Goal: Use online tool/utility: Utilize a website feature to perform a specific function

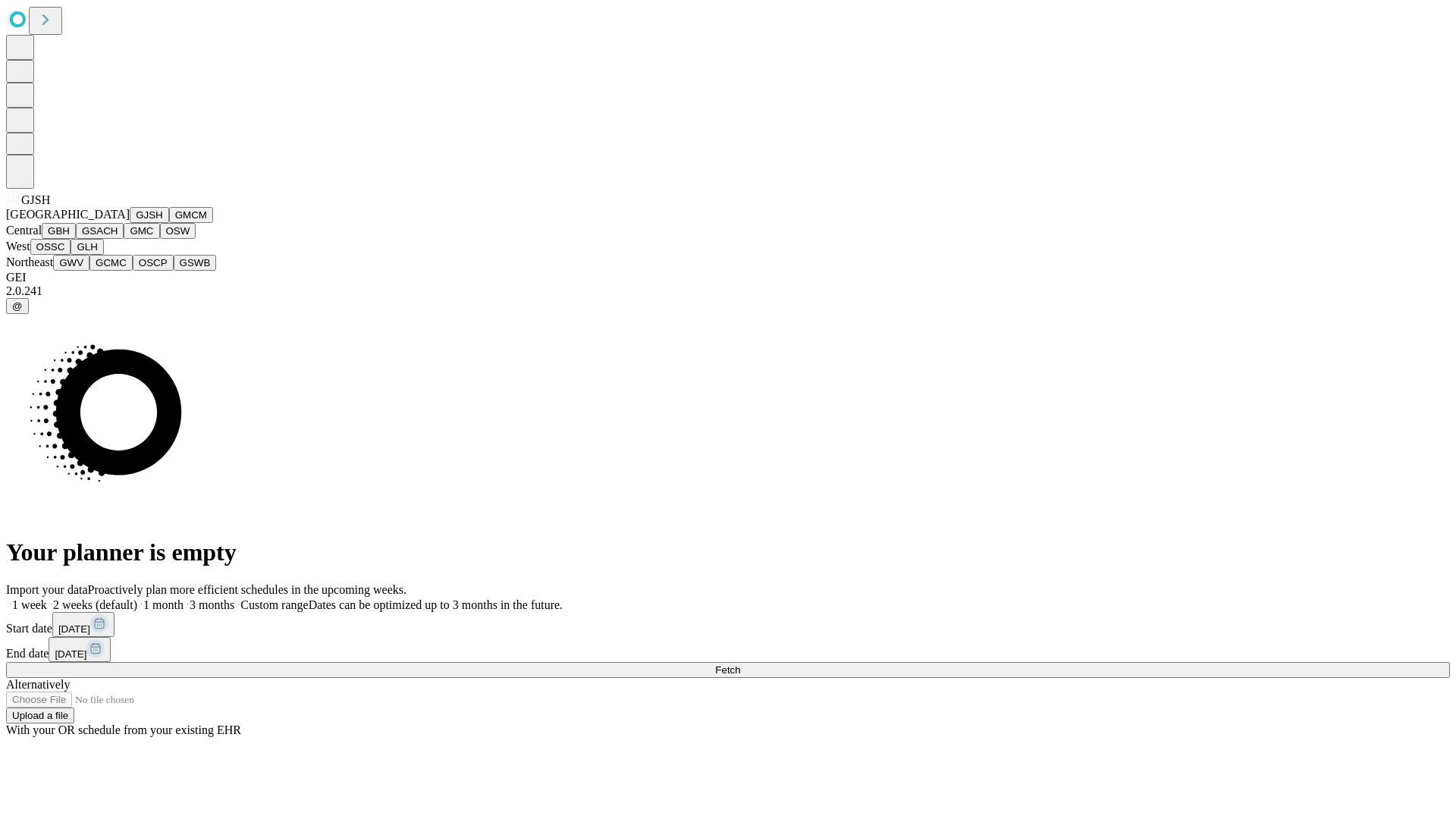
click at [130, 223] on button "GJSH" at bounding box center [149, 215] width 39 height 16
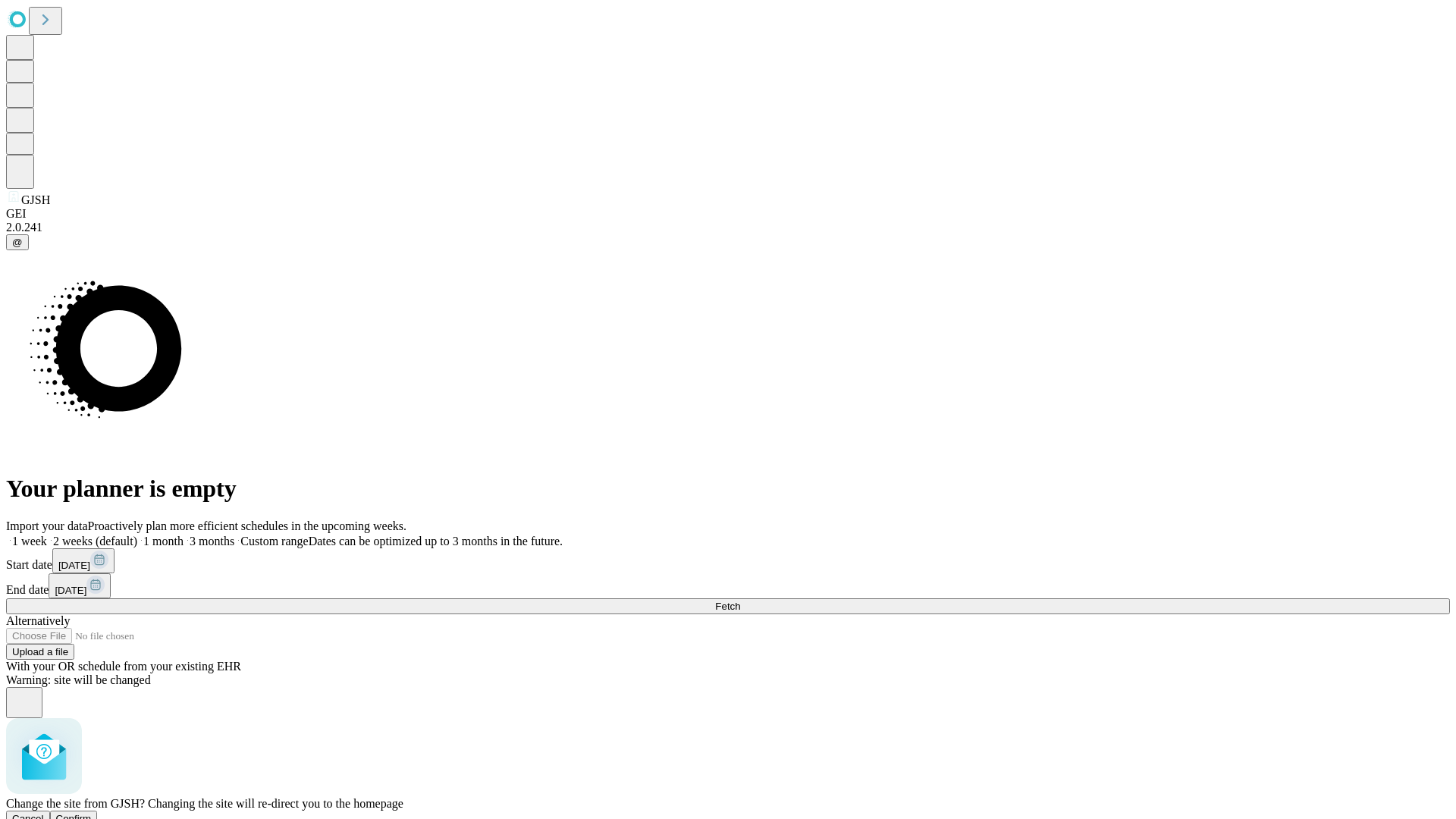
click at [91, 813] on span "Confirm" at bounding box center [74, 819] width 36 height 12
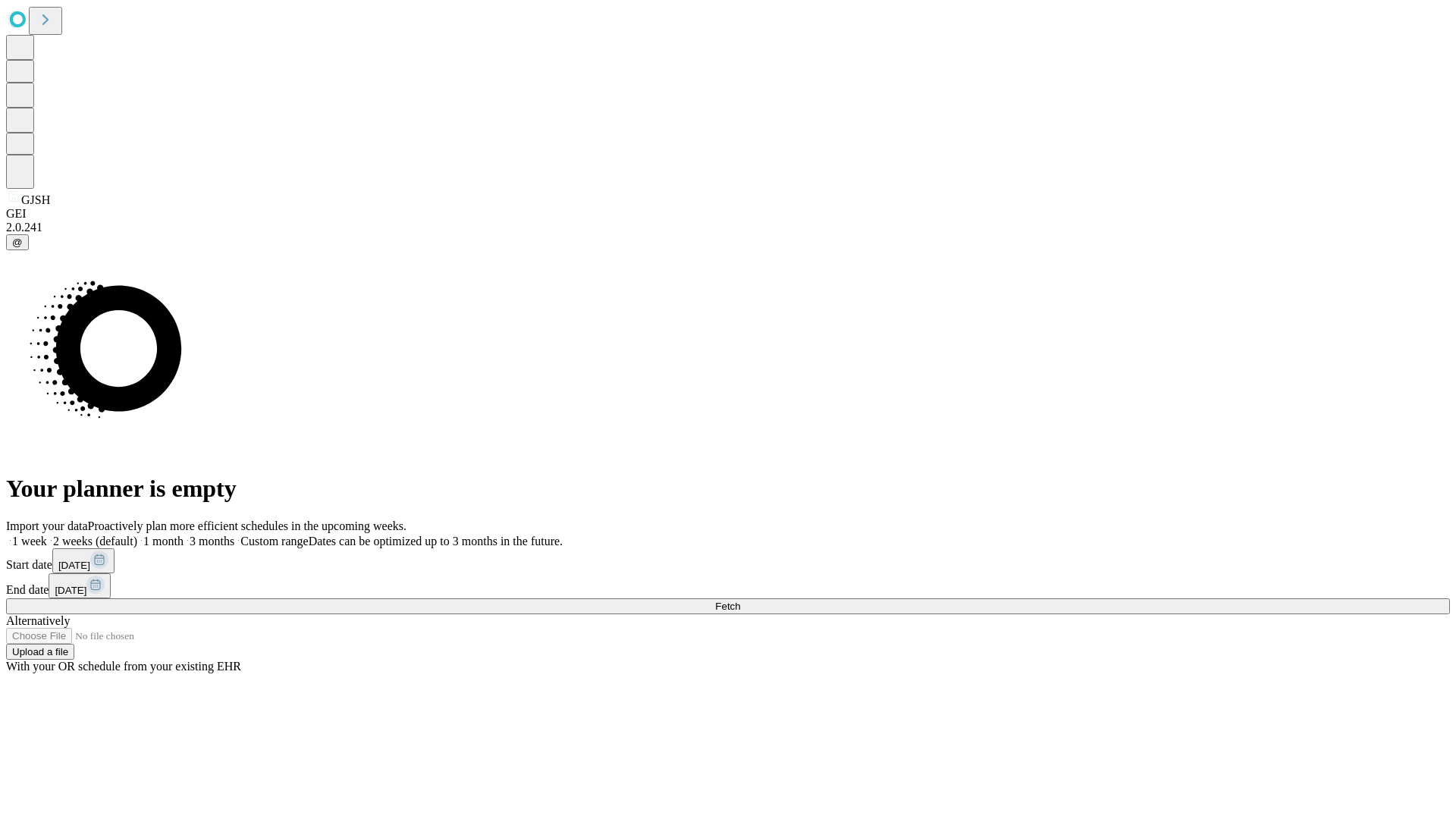
click at [47, 535] on label "1 week" at bounding box center [26, 541] width 41 height 13
click at [740, 600] on span "Fetch" at bounding box center [728, 606] width 25 height 12
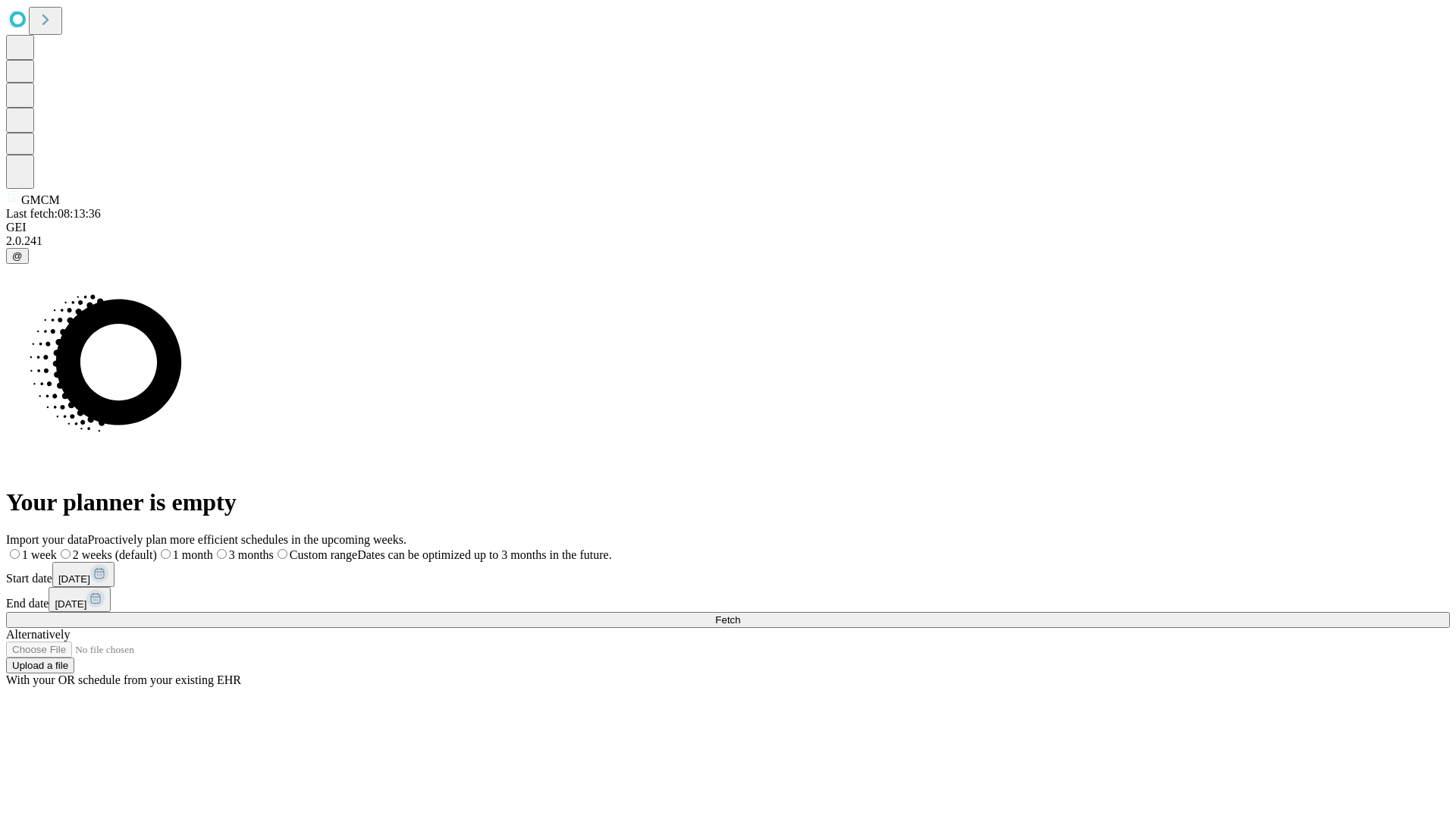
click at [57, 548] on label "1 week" at bounding box center [31, 554] width 51 height 13
click at [740, 614] on span "Fetch" at bounding box center [728, 620] width 25 height 12
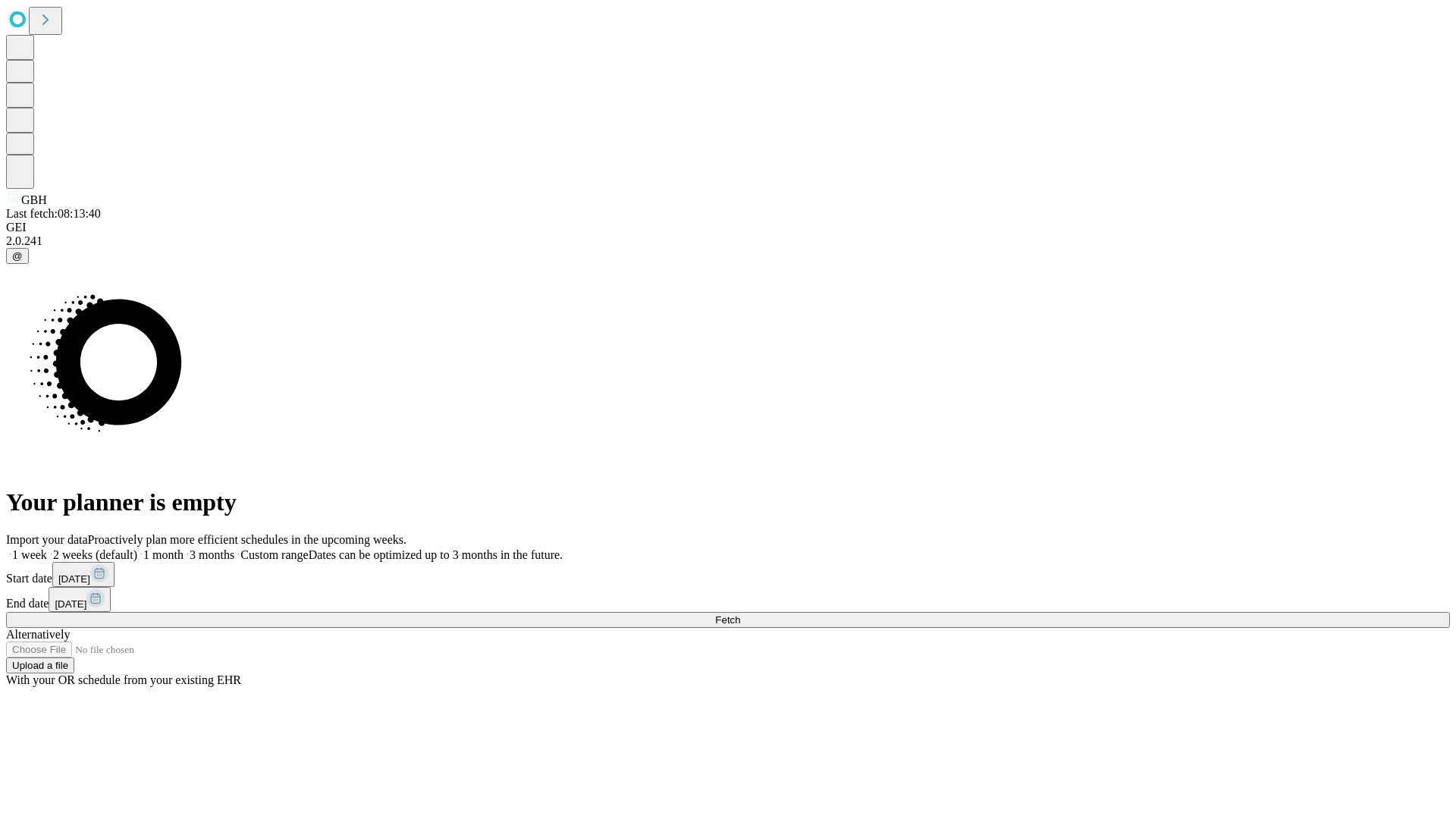
click at [47, 548] on label "1 week" at bounding box center [26, 554] width 41 height 13
click at [740, 614] on span "Fetch" at bounding box center [728, 620] width 25 height 12
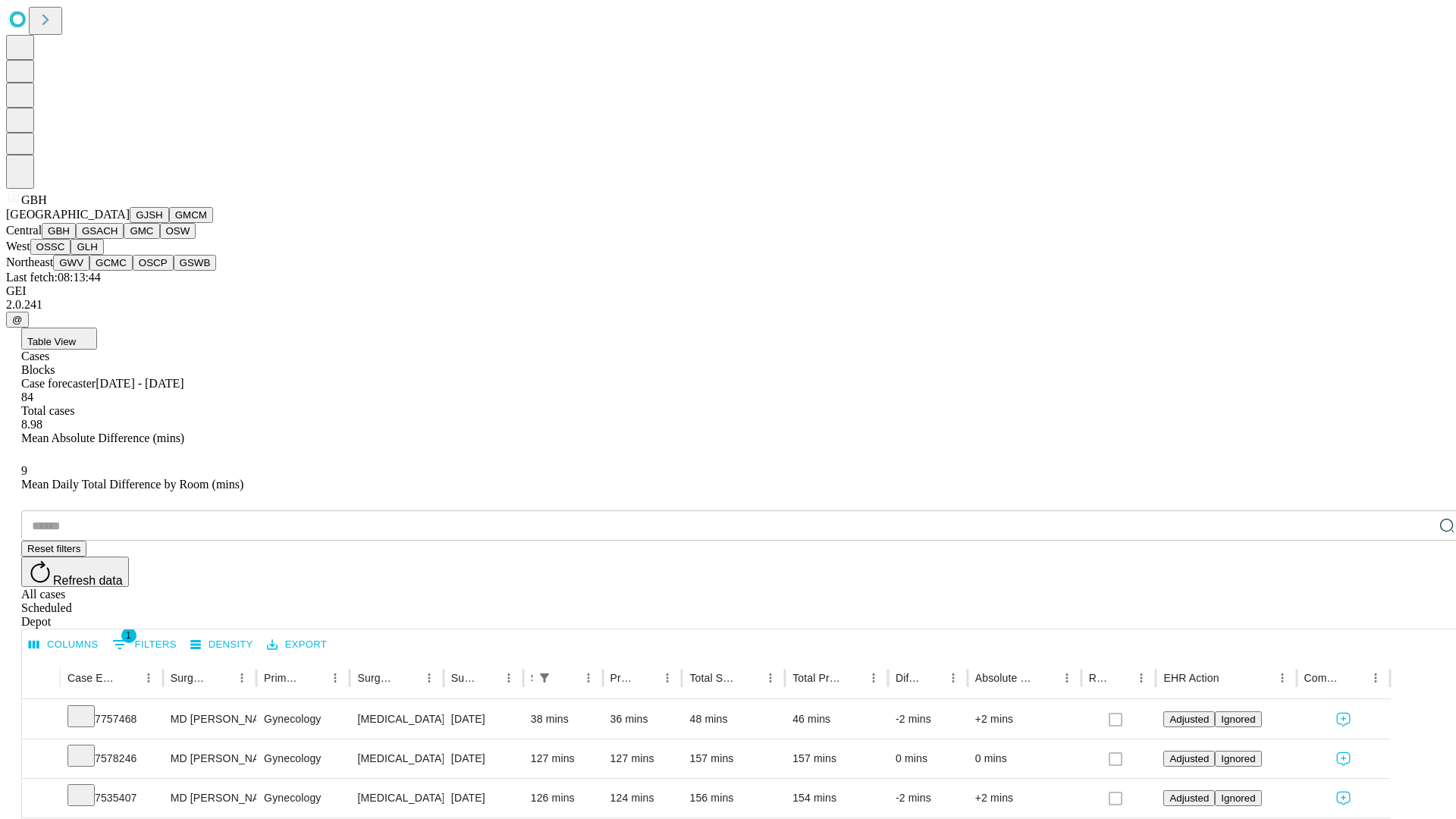
click at [117, 239] on button "GSACH" at bounding box center [99, 231] width 48 height 16
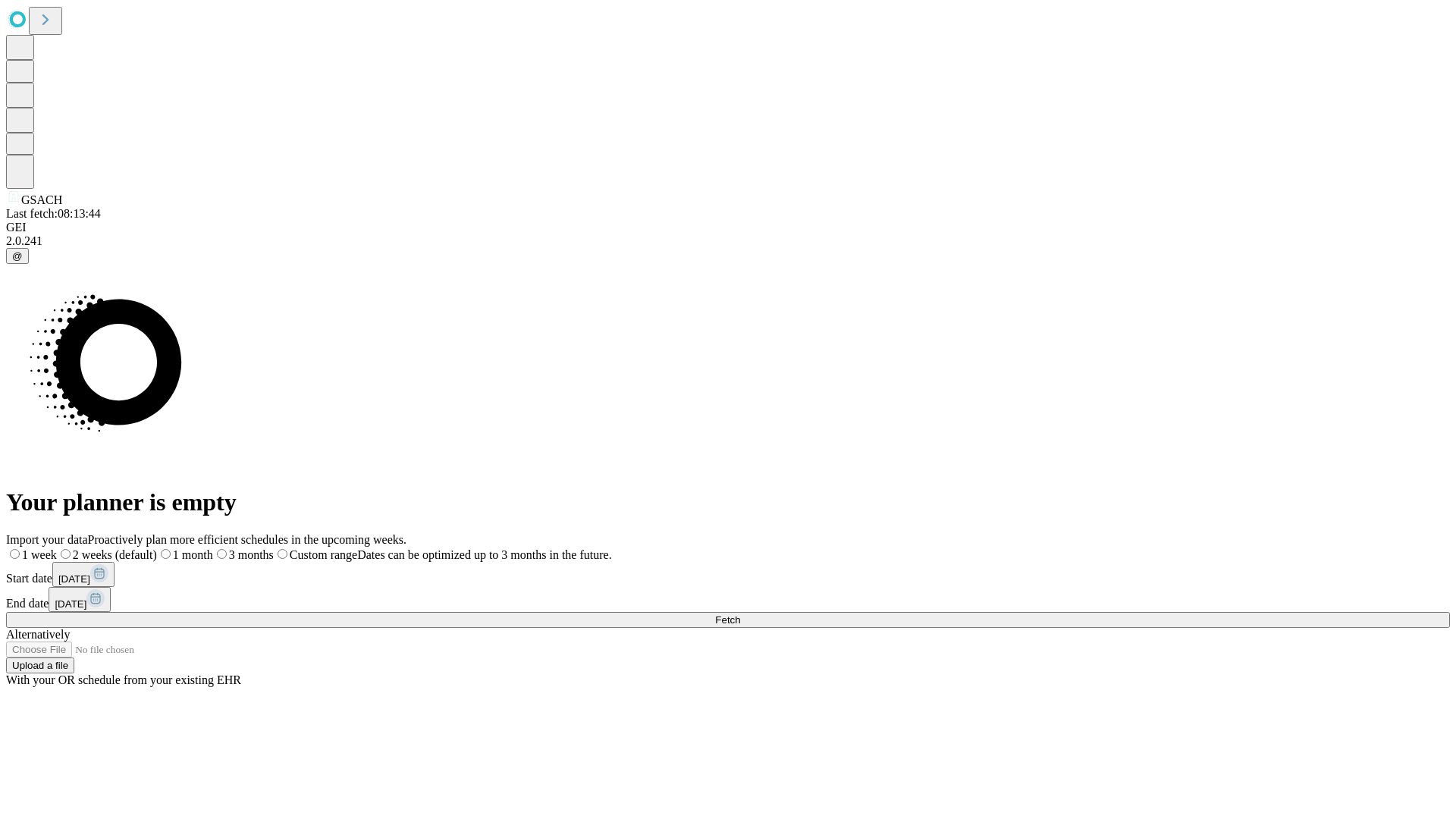
click at [57, 548] on label "1 week" at bounding box center [31, 554] width 51 height 13
click at [740, 614] on span "Fetch" at bounding box center [728, 620] width 25 height 12
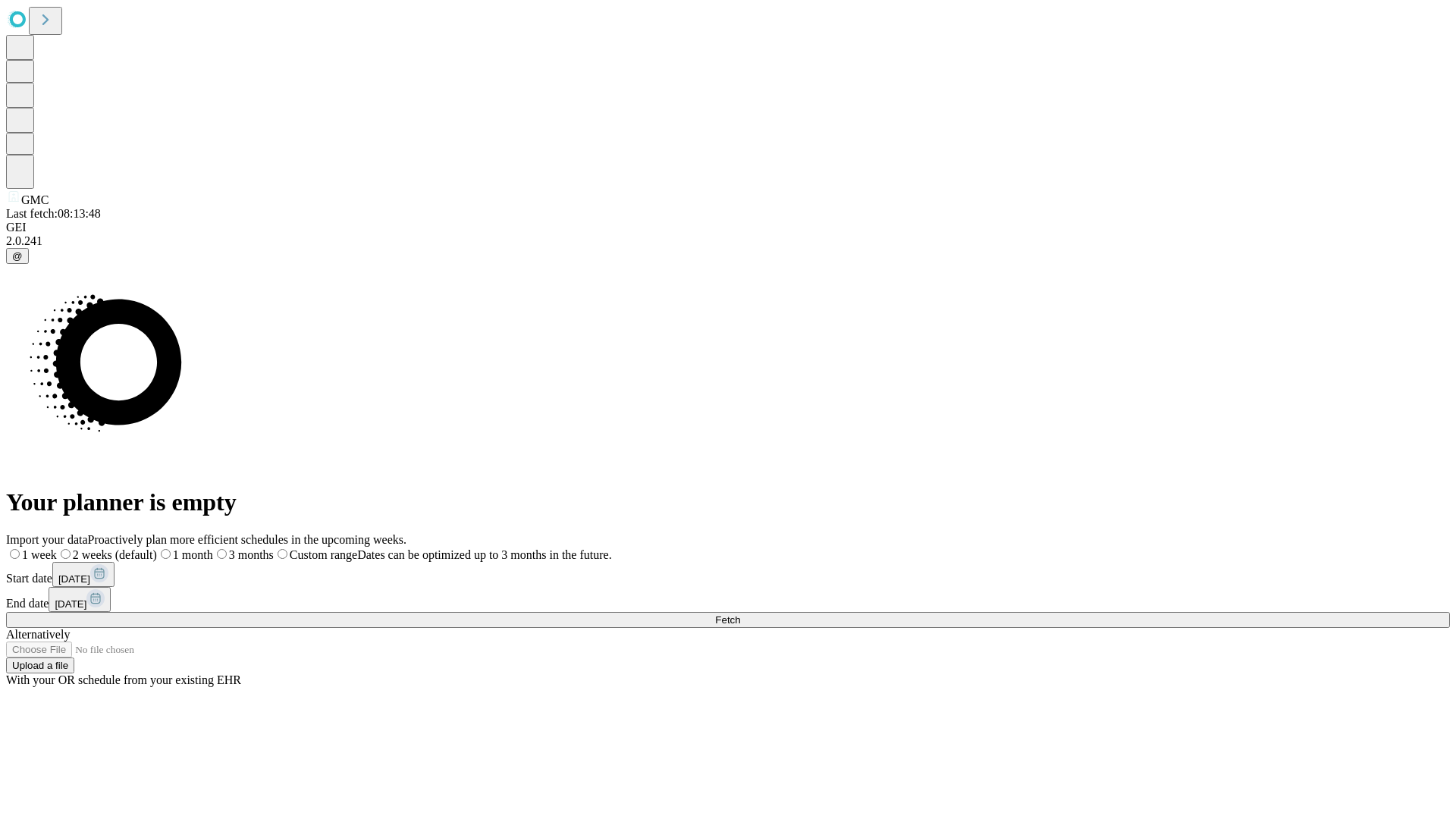
click at [740, 614] on span "Fetch" at bounding box center [728, 620] width 25 height 12
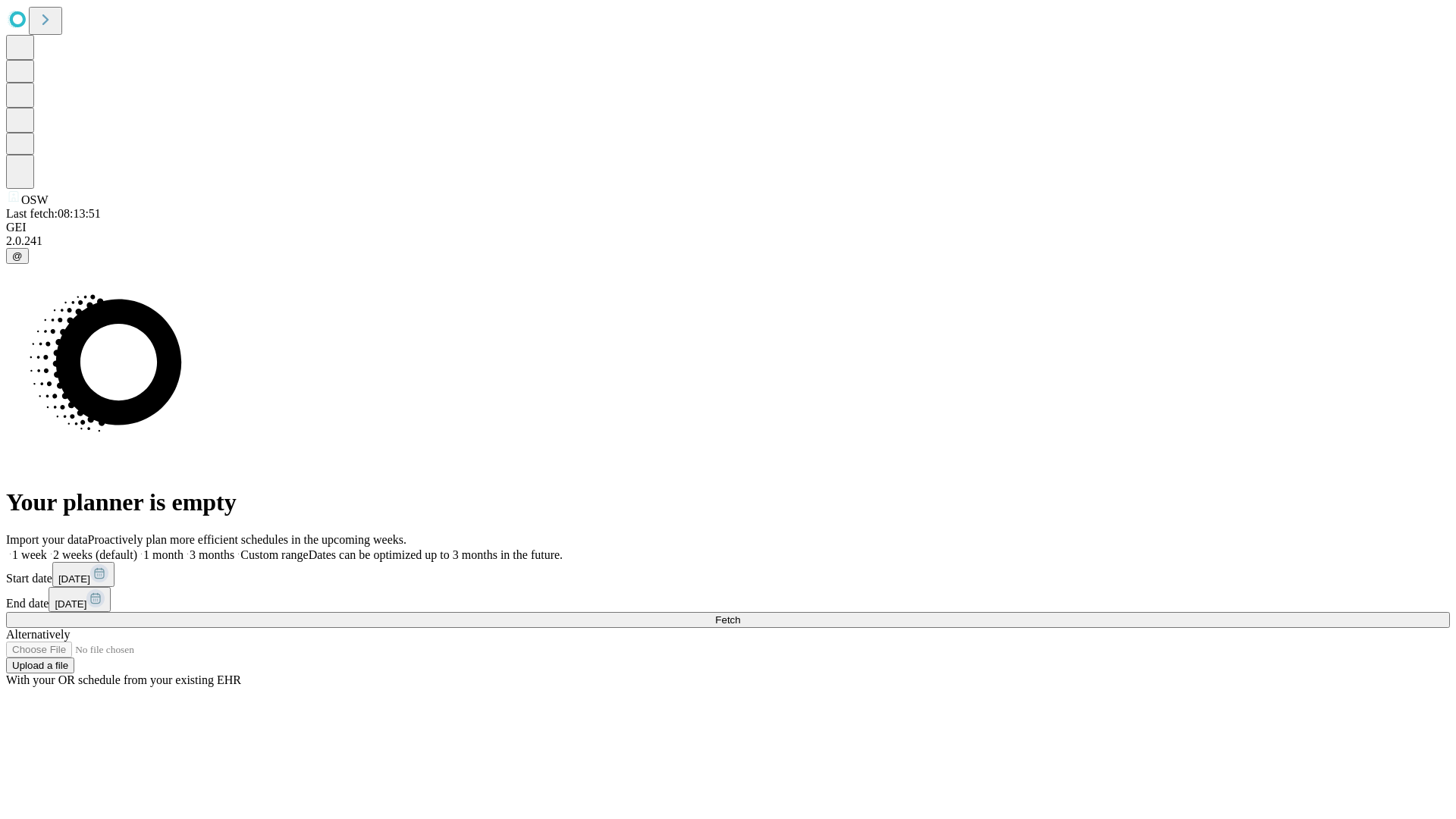
click at [47, 548] on label "1 week" at bounding box center [26, 554] width 41 height 13
click at [740, 614] on span "Fetch" at bounding box center [728, 620] width 25 height 12
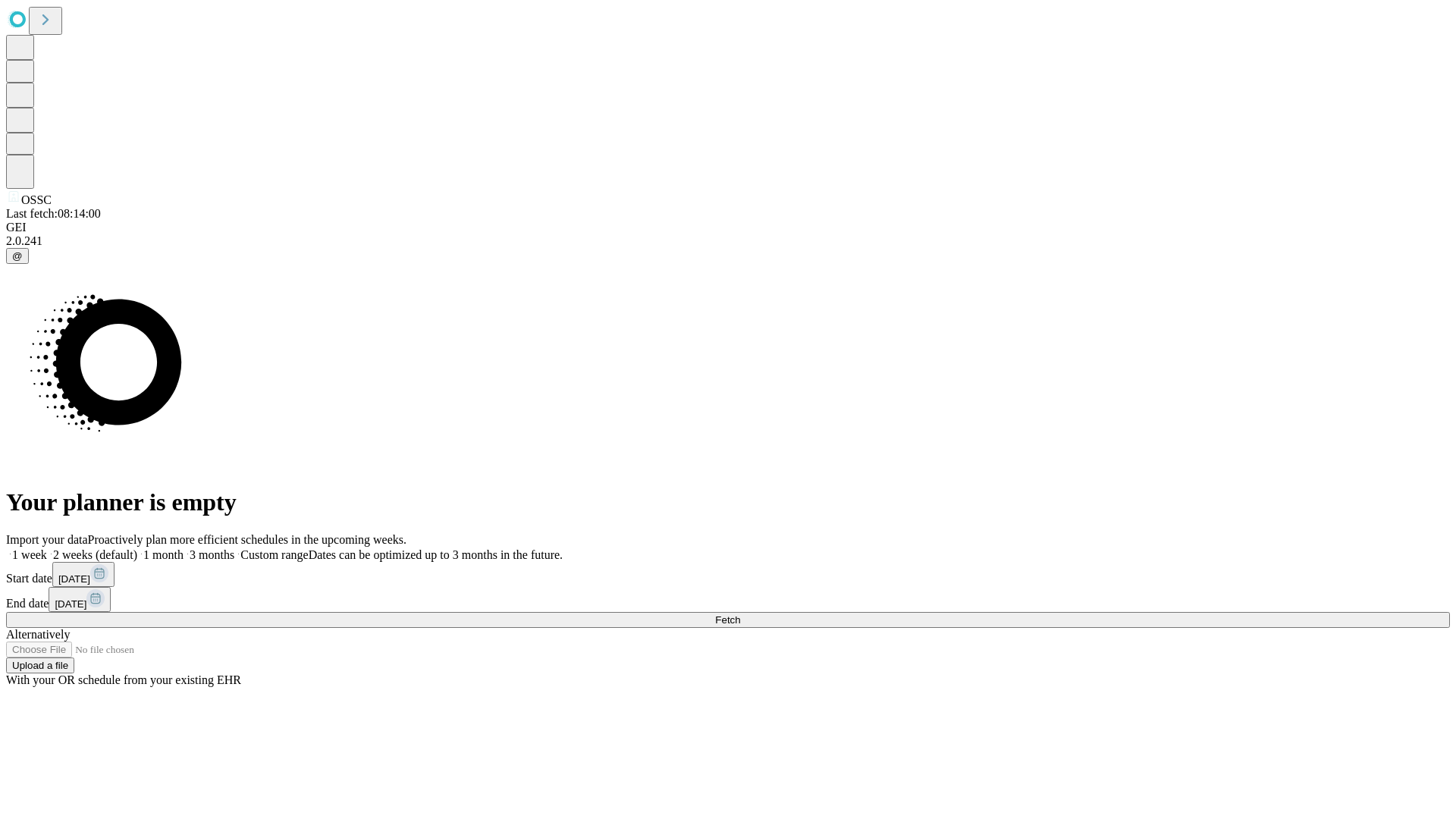
click at [47, 548] on label "1 week" at bounding box center [26, 554] width 41 height 13
click at [740, 614] on span "Fetch" at bounding box center [728, 620] width 25 height 12
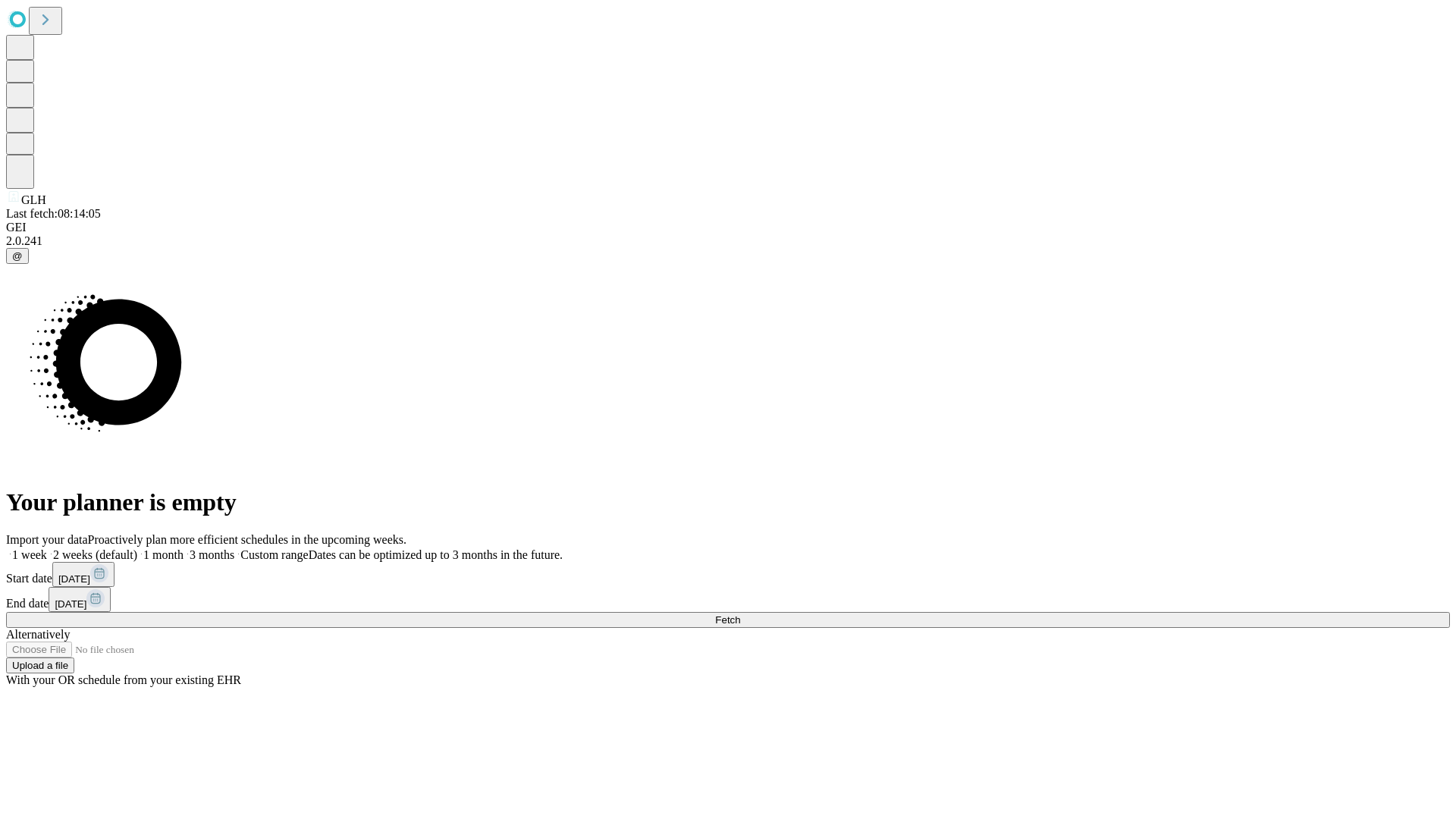
click at [740, 614] on span "Fetch" at bounding box center [728, 620] width 25 height 12
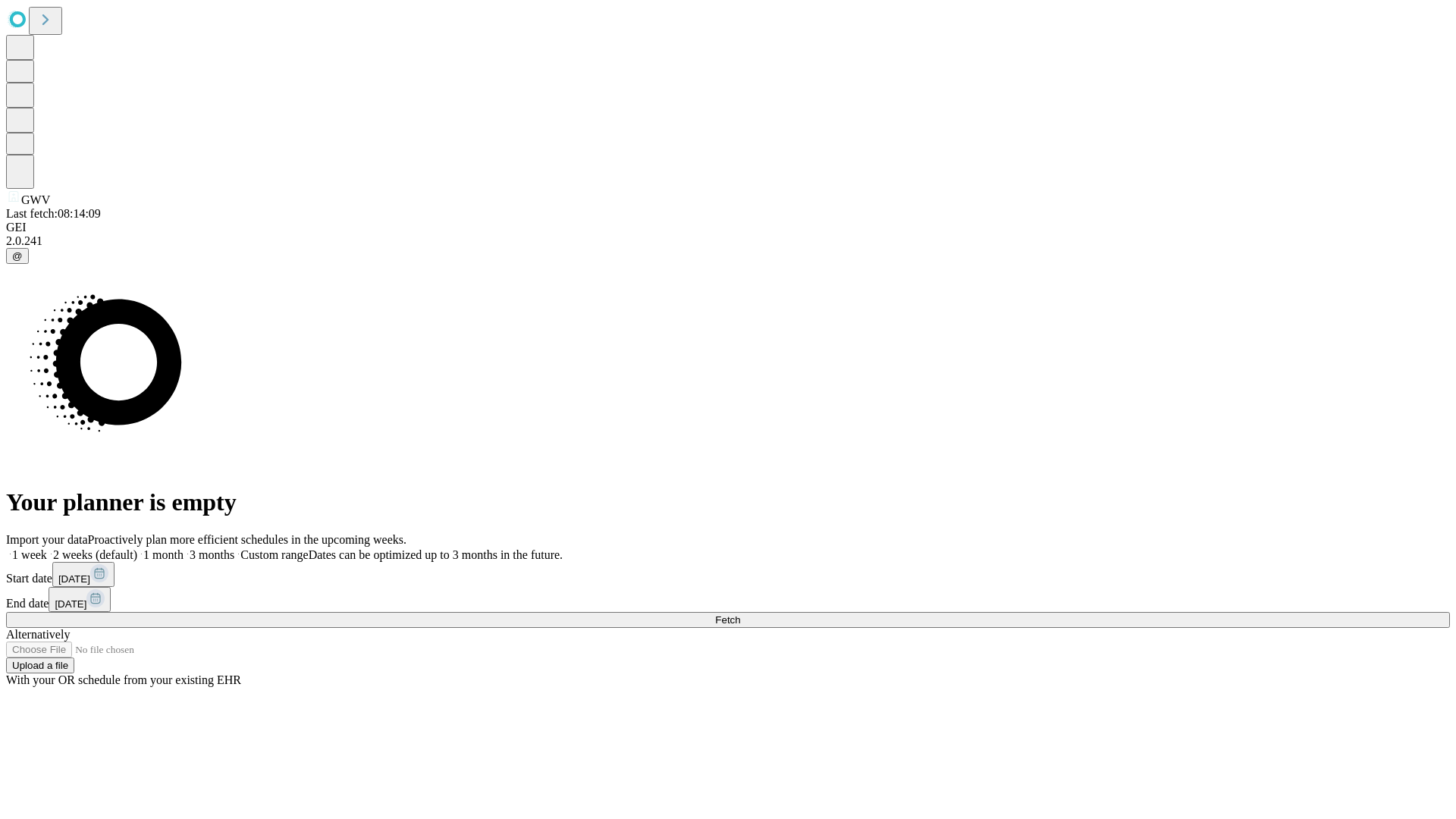
click at [47, 548] on label "1 week" at bounding box center [26, 554] width 41 height 13
click at [740, 614] on span "Fetch" at bounding box center [728, 620] width 25 height 12
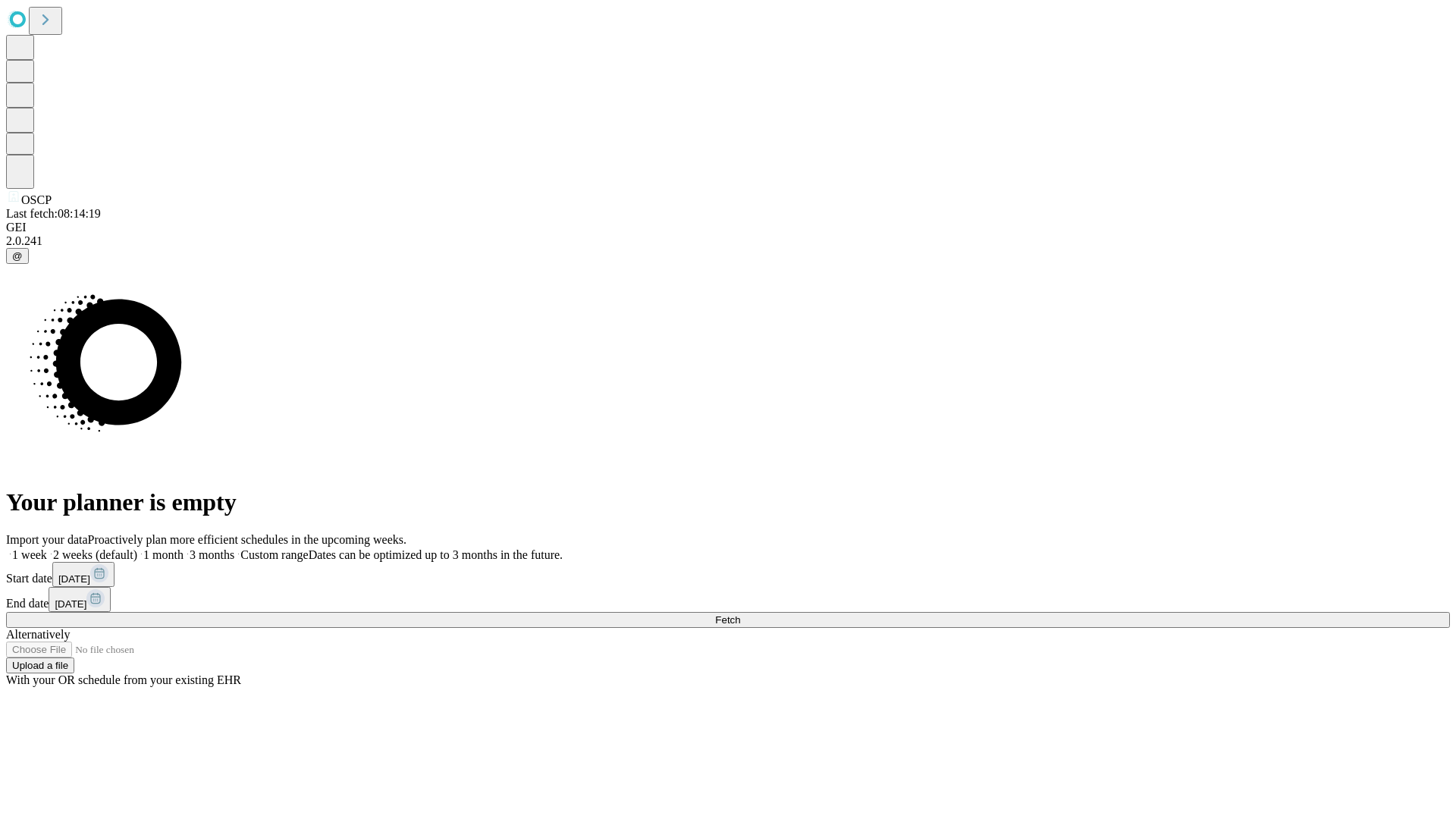
click at [47, 548] on label "1 week" at bounding box center [26, 554] width 41 height 13
click at [740, 614] on span "Fetch" at bounding box center [728, 620] width 25 height 12
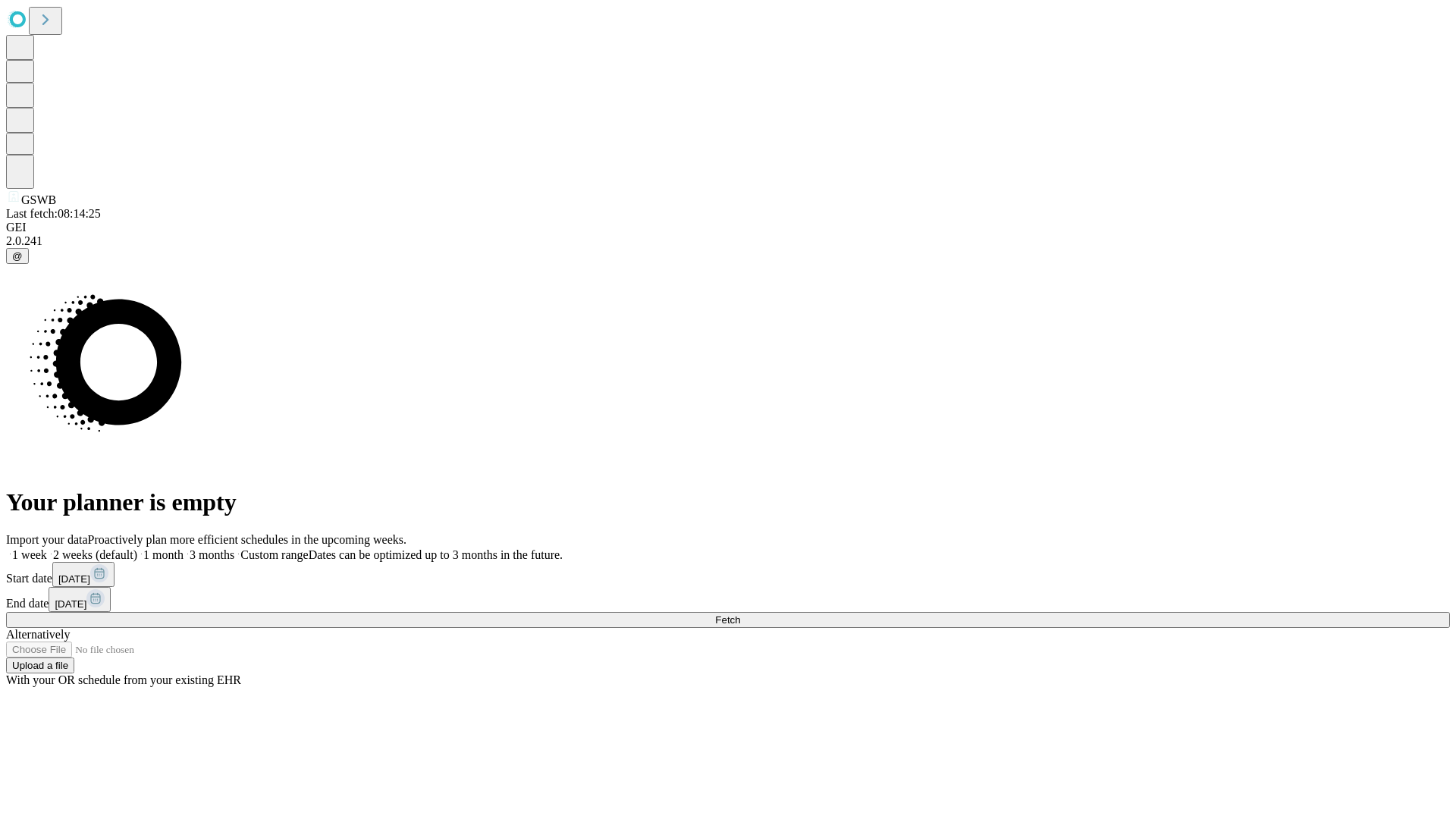
click at [740, 614] on span "Fetch" at bounding box center [728, 620] width 25 height 12
